Goal: Download file/media

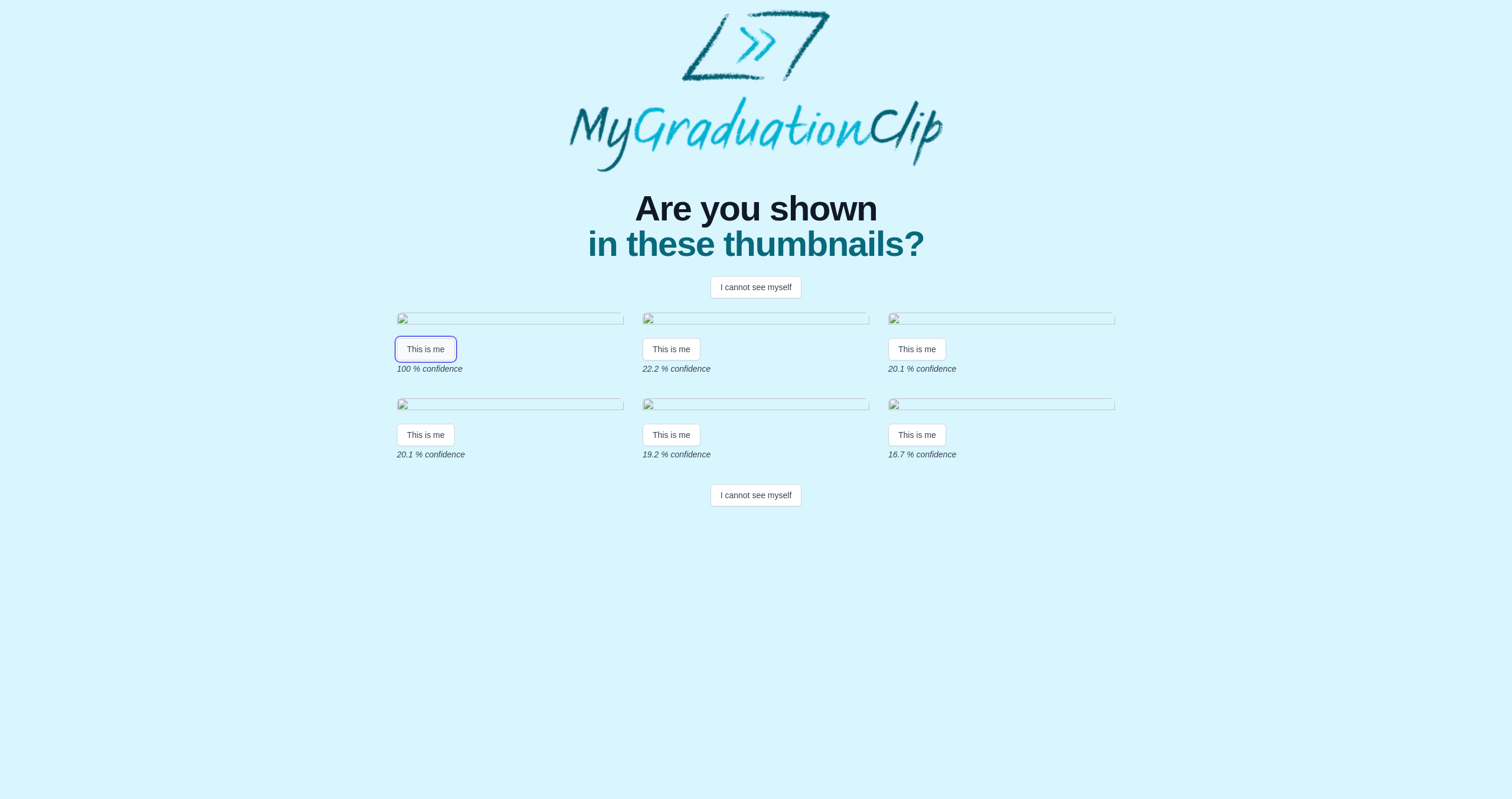
click at [437, 360] on button "This is me" at bounding box center [426, 349] width 58 height 22
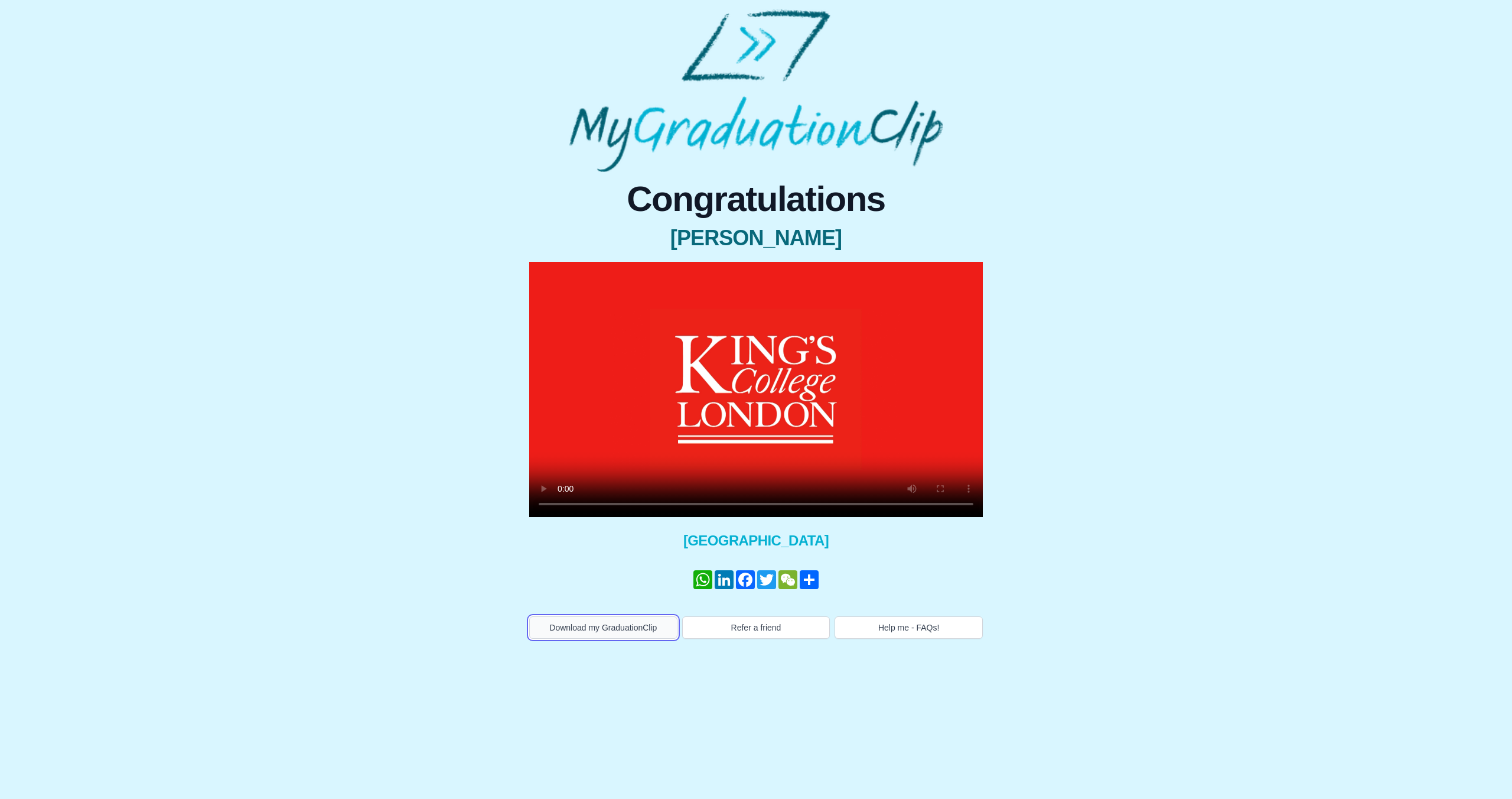
click at [598, 625] on button "Download my GraduationClip" at bounding box center [603, 627] width 148 height 22
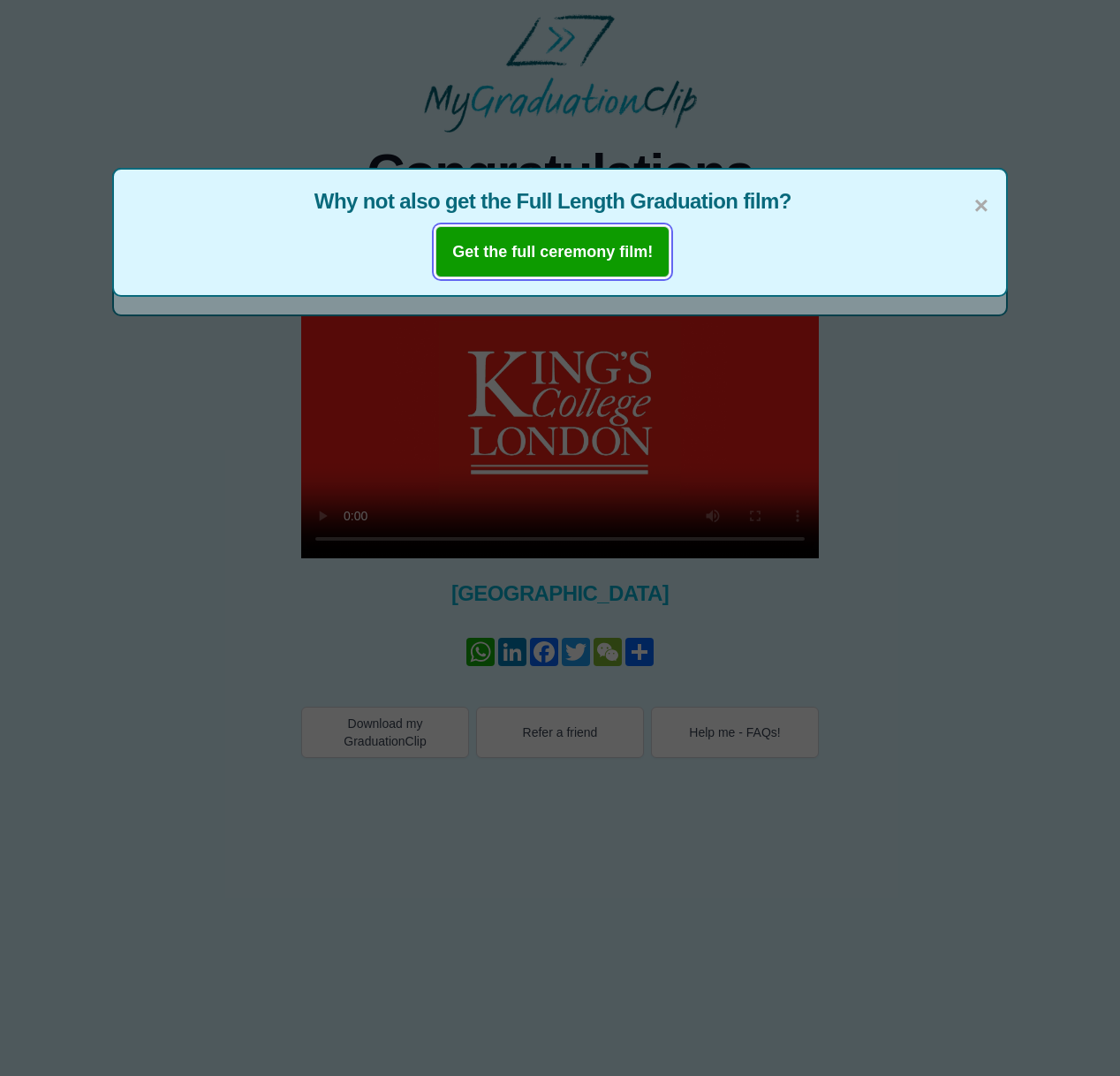
click at [587, 254] on b "Get the full ceremony film!" at bounding box center [553, 252] width 201 height 18
